Goal: Navigation & Orientation: Find specific page/section

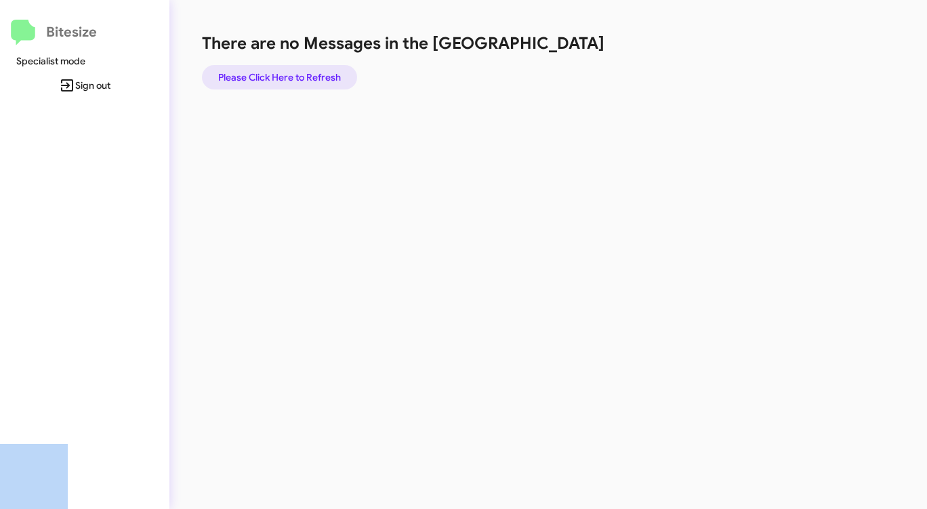
click at [262, 74] on span "Please Click Here to Refresh" at bounding box center [279, 77] width 123 height 24
